Goal: Information Seeking & Learning: Learn about a topic

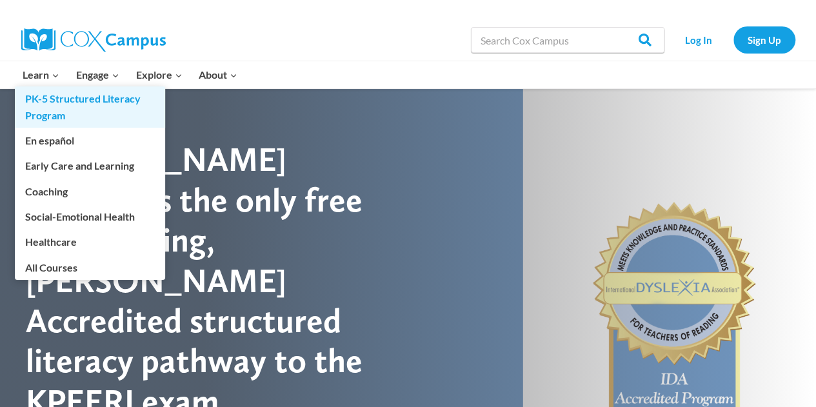
click at [54, 98] on link "PK-5 Structured Literacy Program" at bounding box center [90, 106] width 150 height 41
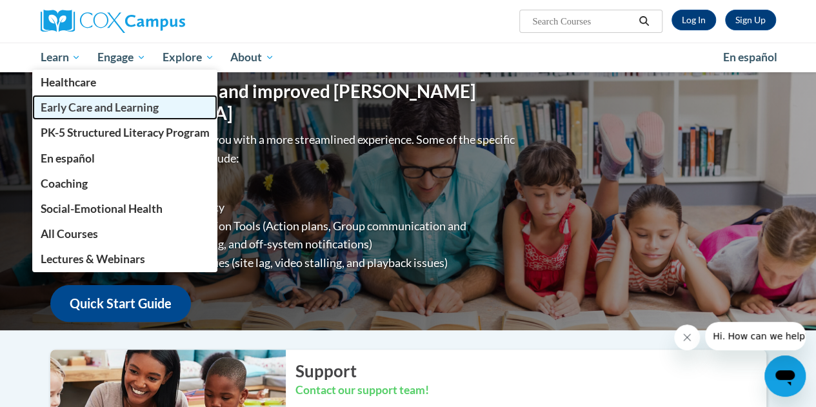
click at [81, 108] on span "Early Care and Learning" at bounding box center [99, 108] width 118 height 14
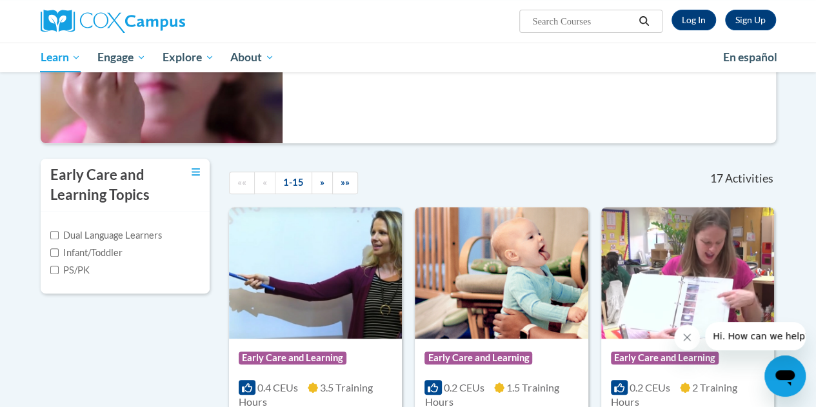
scroll to position [194, 0]
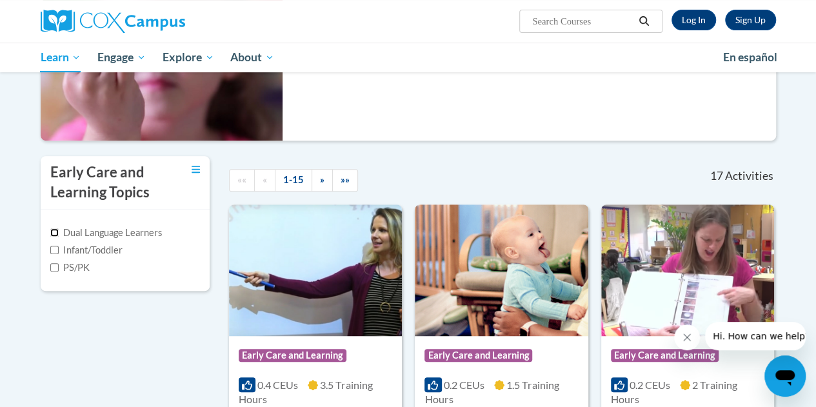
click at [54, 233] on input "Dual Language Learners" at bounding box center [54, 232] width 8 height 8
checkbox input "true"
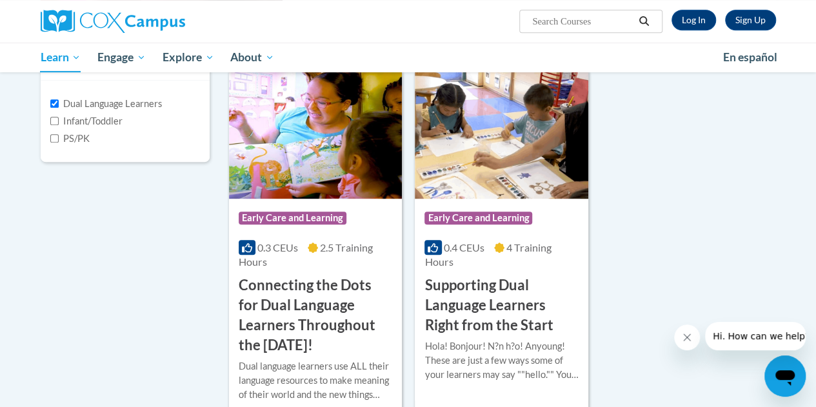
scroll to position [387, 0]
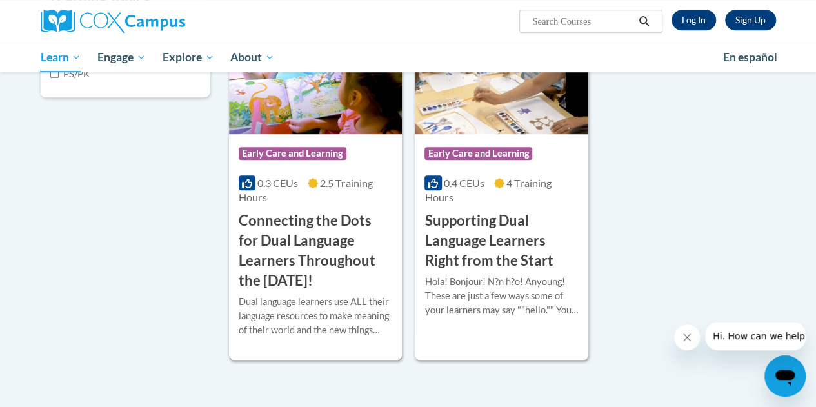
click at [299, 261] on h3 "Connecting the Dots for Dual Language Learners Throughout the [DATE]!" at bounding box center [316, 250] width 154 height 79
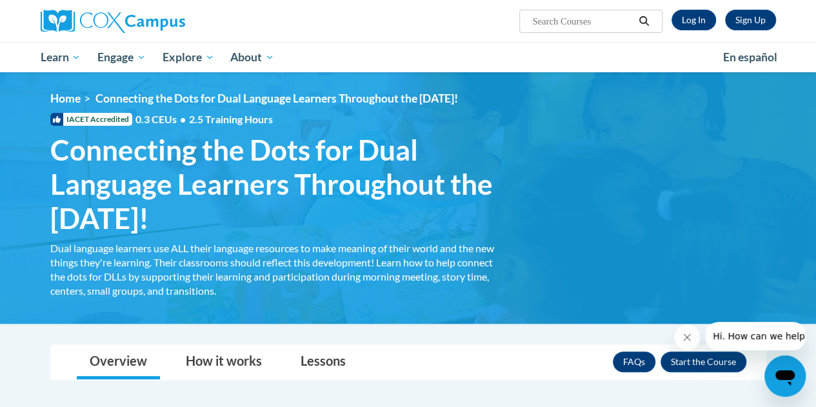
drag, startPoint x: 52, startPoint y: 152, endPoint x: 361, endPoint y: 229, distance: 318.4
click at [361, 229] on span "Connecting the Dots for Dual Language Learners Throughout the [DATE]!" at bounding box center [272, 184] width 445 height 102
copy span "Connecting the Dots for Dual Language Learners Throughout the [DATE]!"
click at [301, 273] on div "Dual language learners use ALL their language resources to make meaning of thei…" at bounding box center [272, 269] width 445 height 57
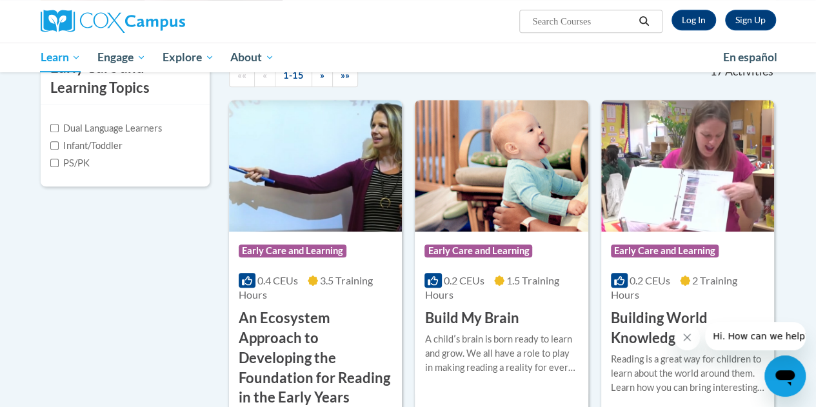
scroll to position [192, 0]
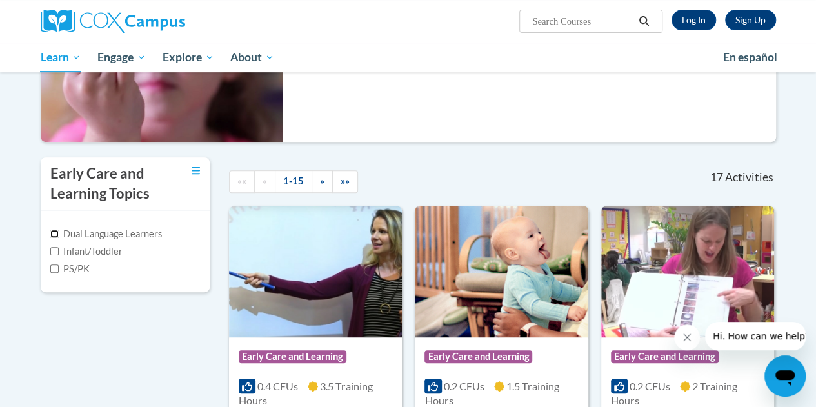
click at [54, 237] on input "Dual Language Learners" at bounding box center [54, 234] width 8 height 8
checkbox input "true"
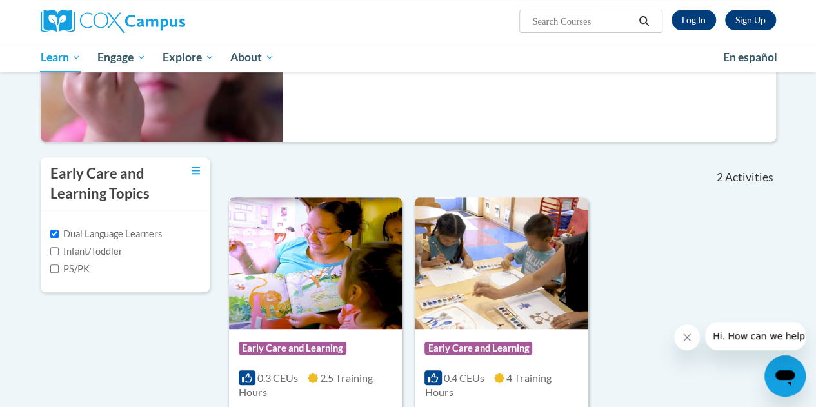
click at [332, 265] on img at bounding box center [315, 263] width 173 height 132
